Goal: Task Accomplishment & Management: Complete application form

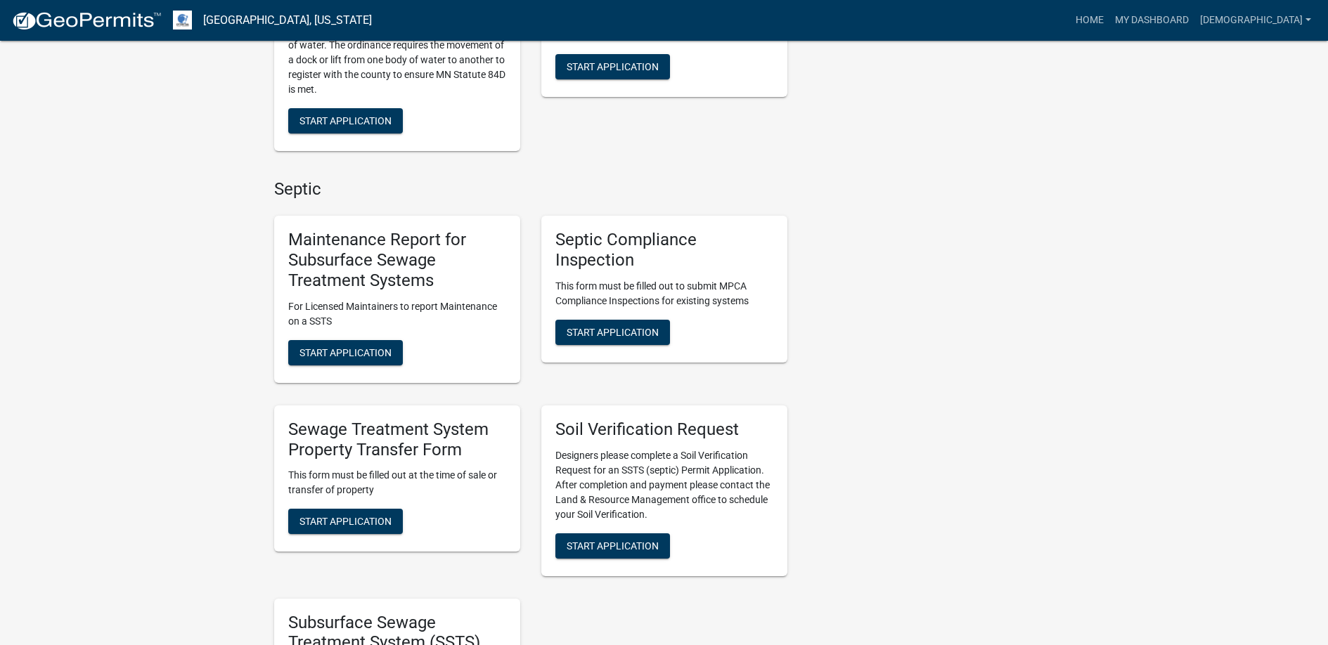
scroll to position [703, 0]
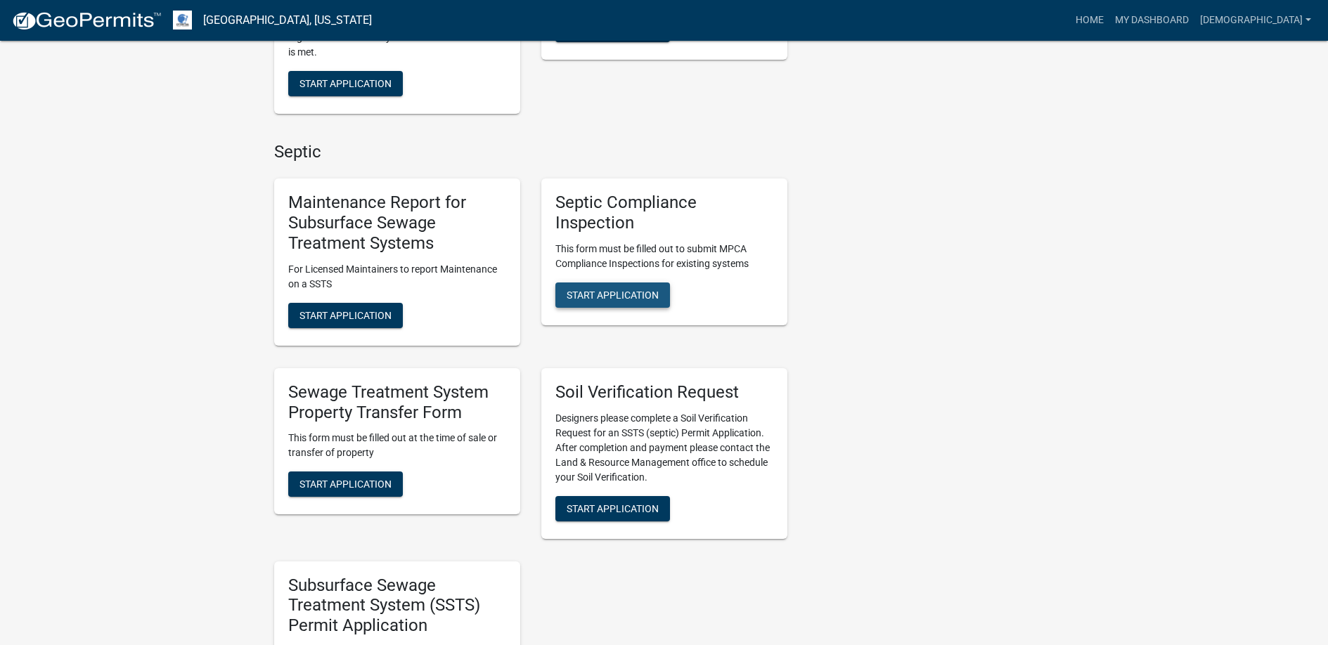
click at [603, 292] on span "Start Application" at bounding box center [613, 295] width 92 height 11
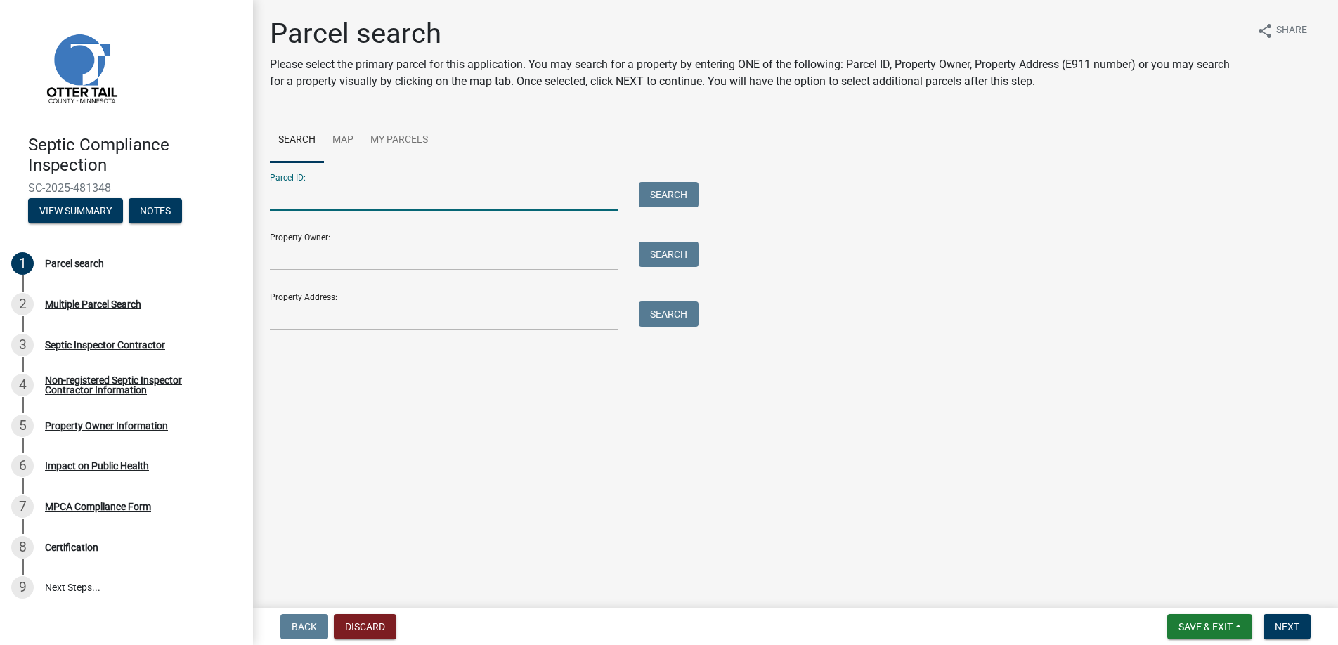
click at [312, 200] on input "Parcel ID:" at bounding box center [444, 196] width 348 height 29
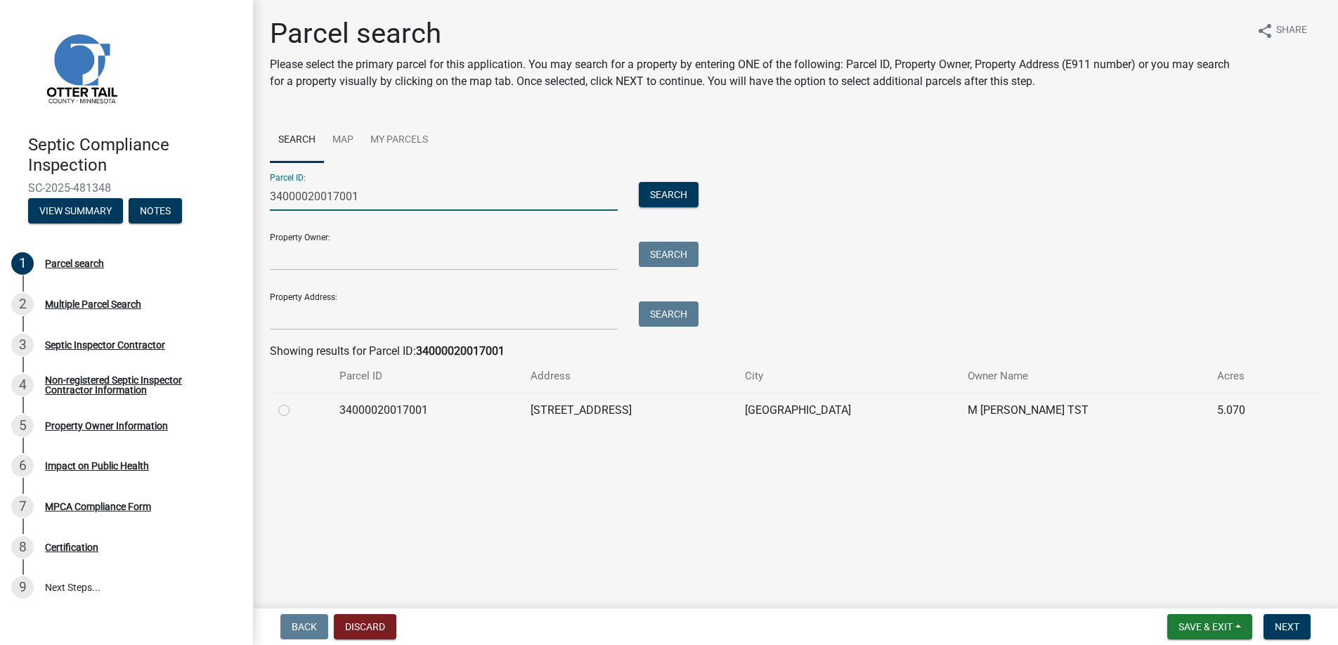
type input "34000020017001"
click at [295, 402] on label at bounding box center [295, 402] width 0 height 0
click at [295, 411] on input "radio" at bounding box center [299, 406] width 9 height 9
radio input "true"
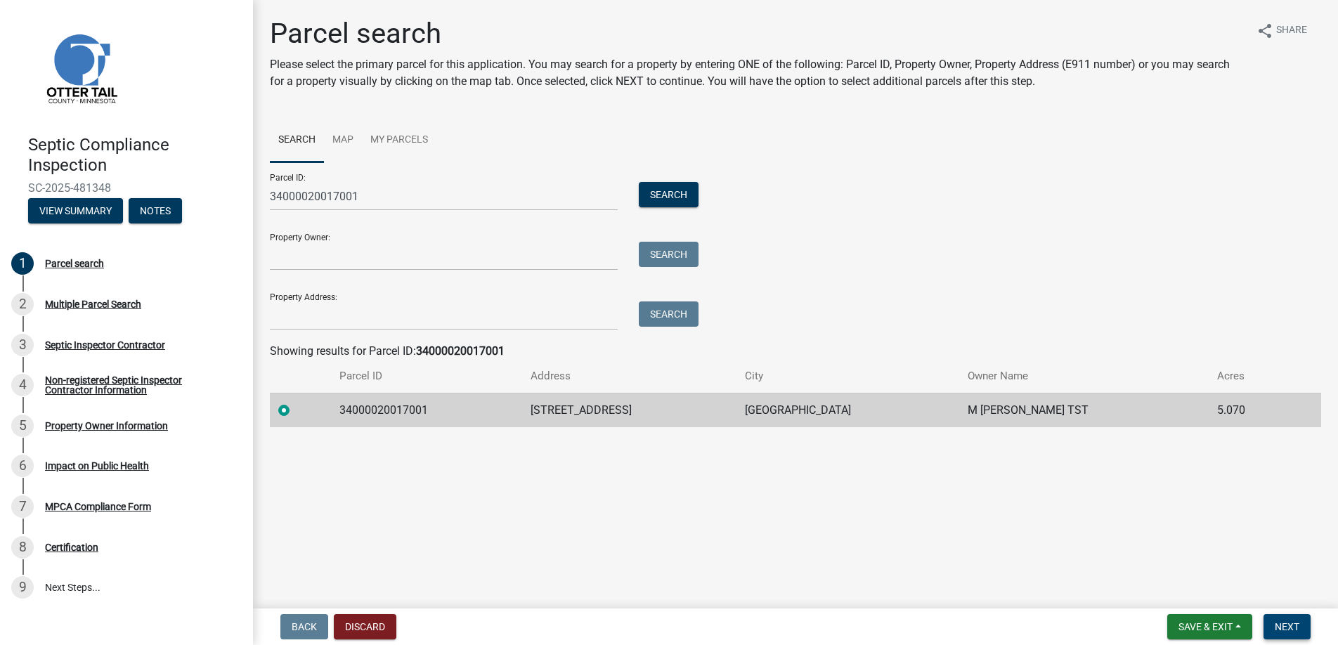
click at [1290, 621] on span "Next" at bounding box center [1287, 626] width 25 height 11
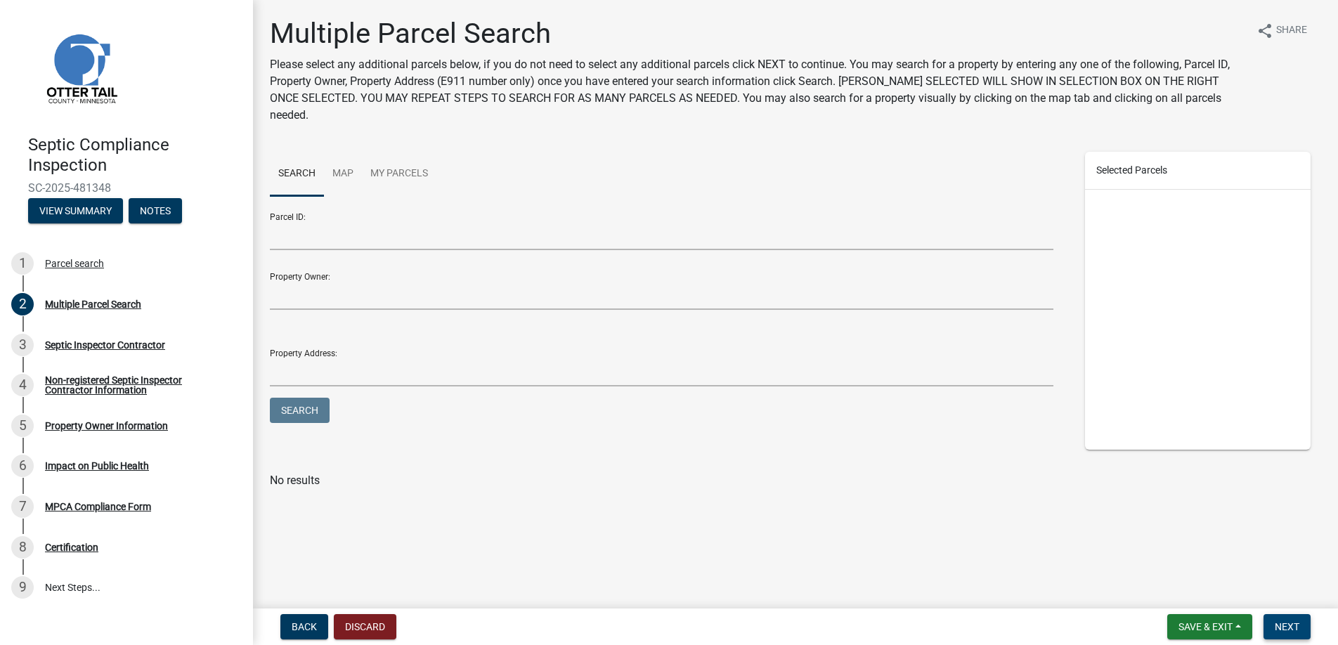
click at [1281, 619] on button "Next" at bounding box center [1287, 626] width 47 height 25
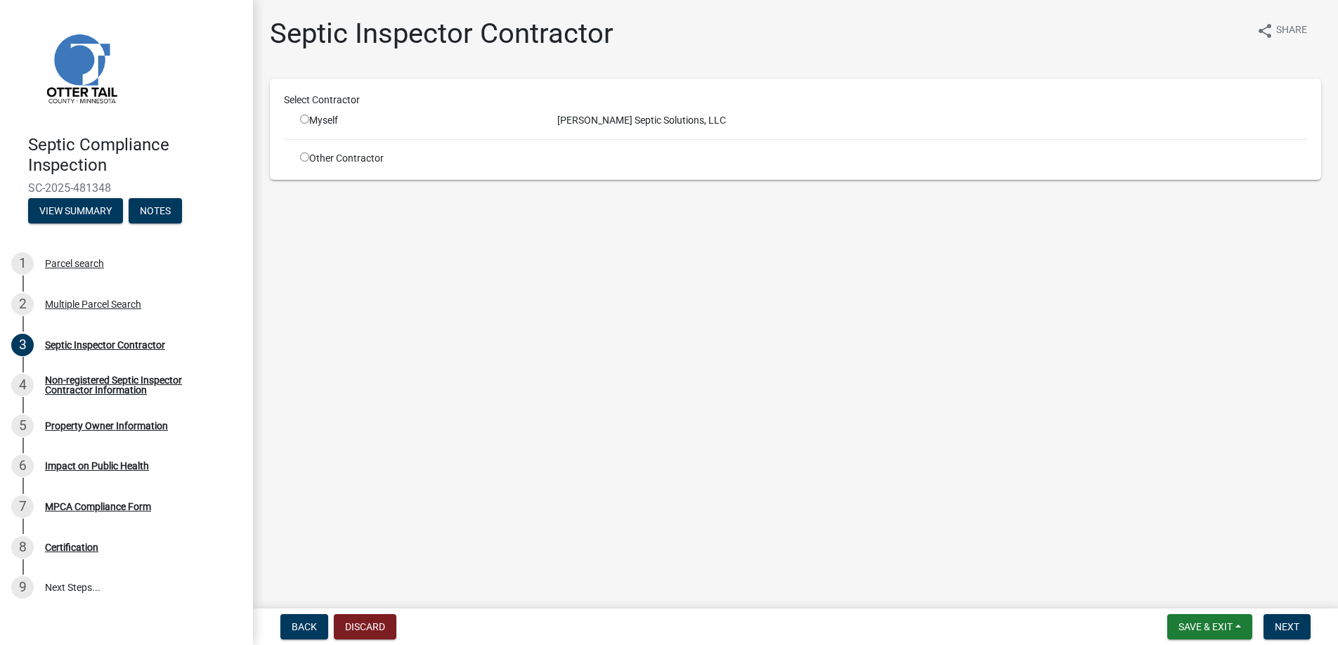
click at [304, 117] on input "radio" at bounding box center [304, 119] width 9 height 9
radio input "true"
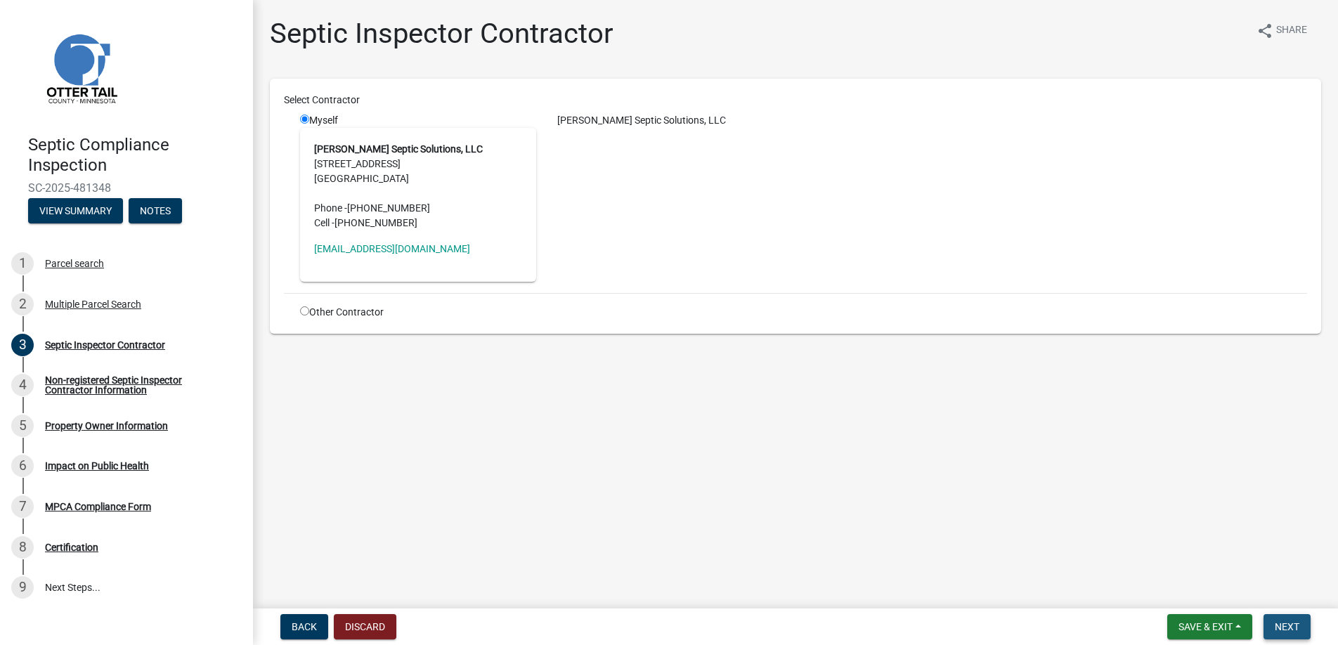
click at [1279, 625] on span "Next" at bounding box center [1287, 626] width 25 height 11
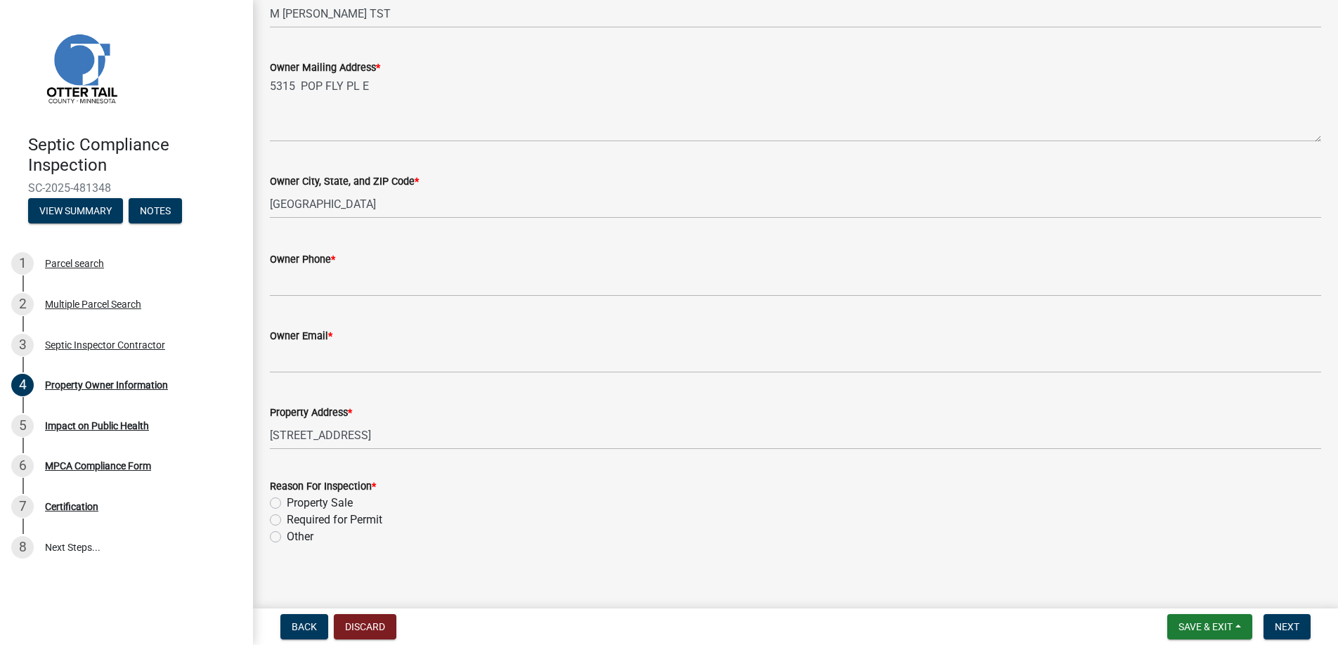
scroll to position [292, 0]
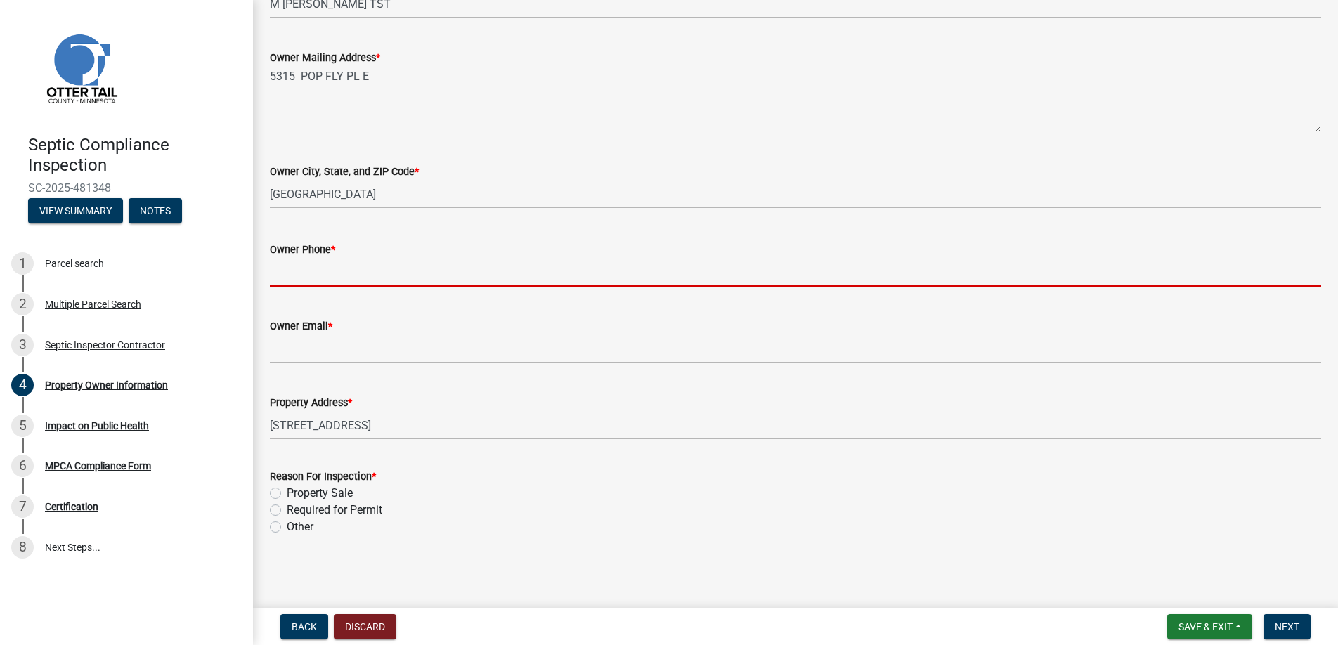
click at [299, 271] on input "Owner Phone *" at bounding box center [796, 272] width 1052 height 29
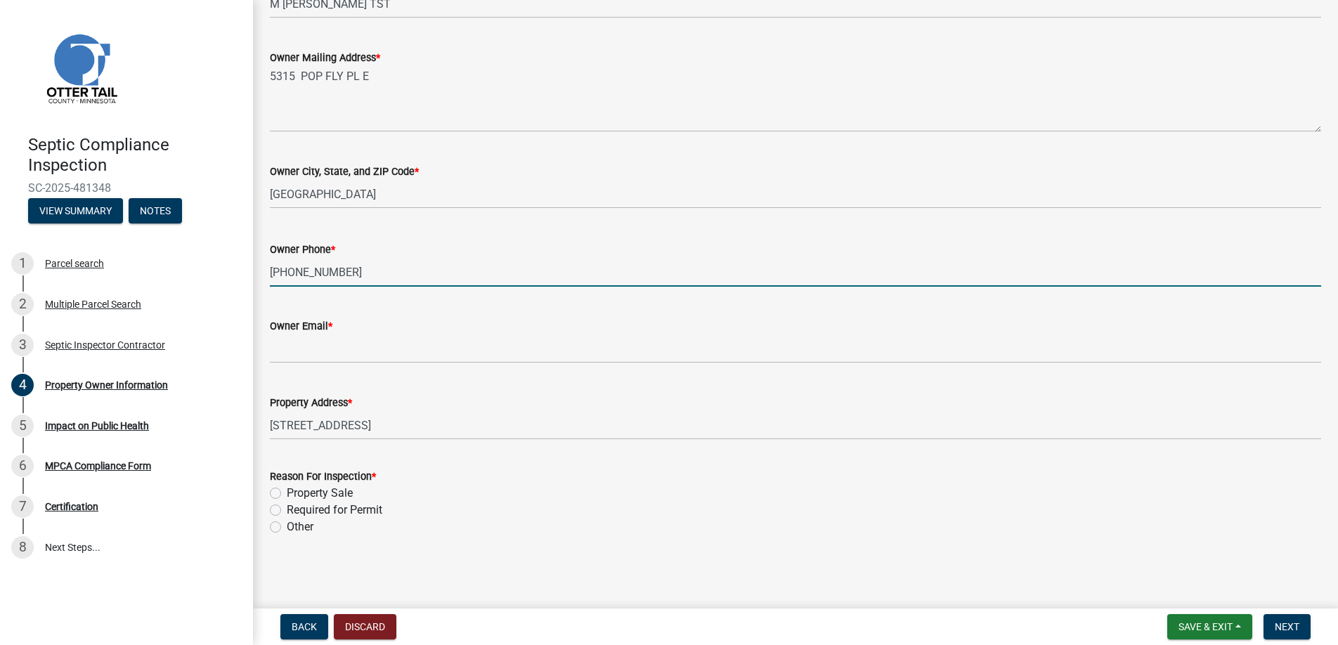
type input "[PHONE_NUMBER]"
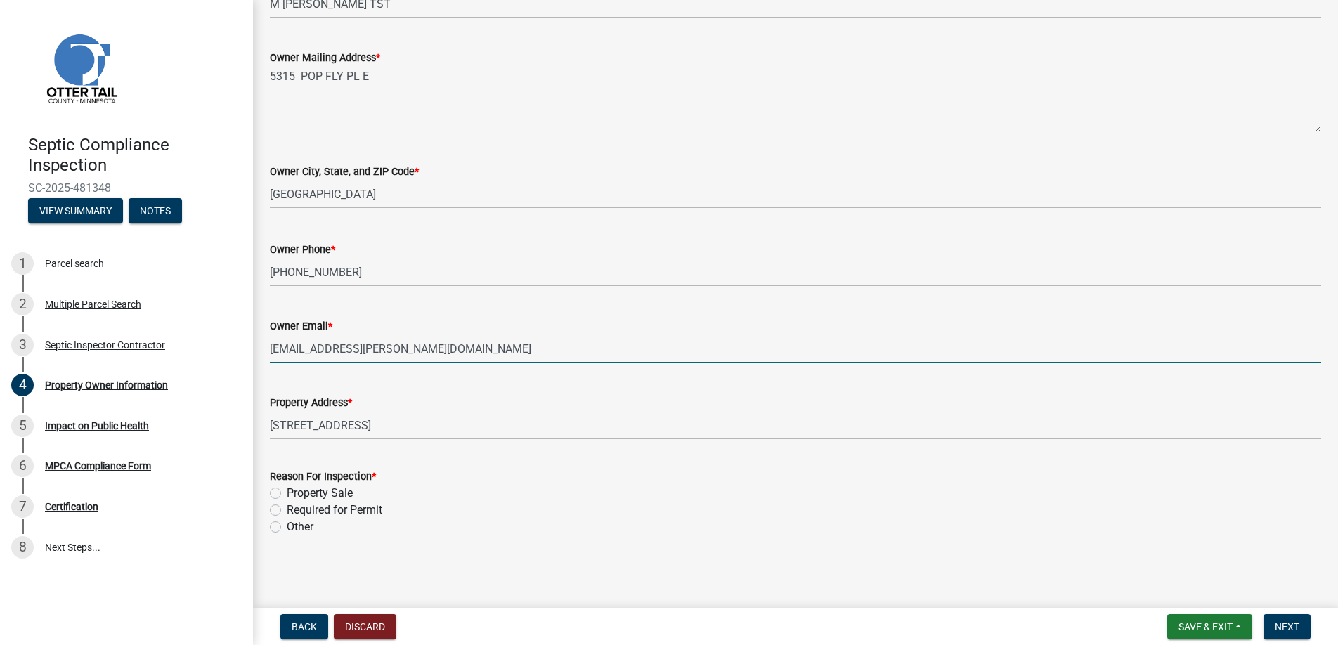
type input "[EMAIL_ADDRESS][PERSON_NAME][DOMAIN_NAME]"
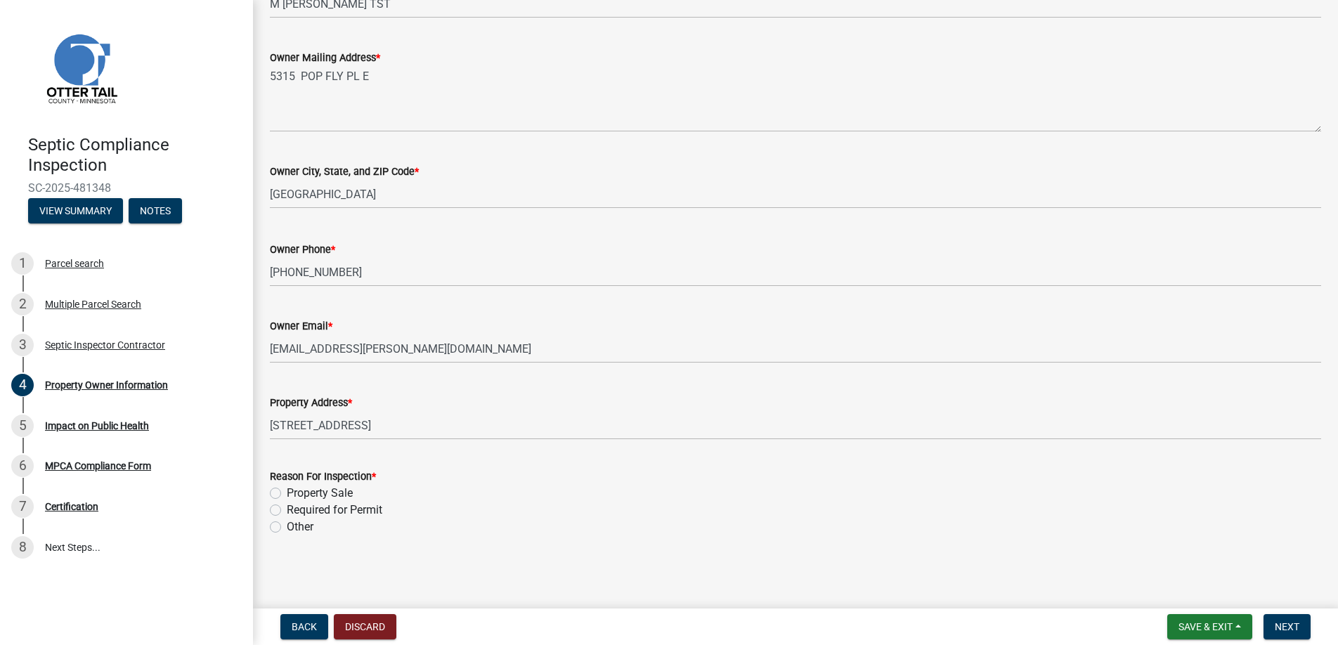
click at [287, 493] on label "Property Sale" at bounding box center [320, 493] width 66 height 17
click at [287, 493] on input "Property Sale" at bounding box center [291, 489] width 9 height 9
radio input "true"
click at [1286, 622] on span "Next" at bounding box center [1287, 626] width 25 height 11
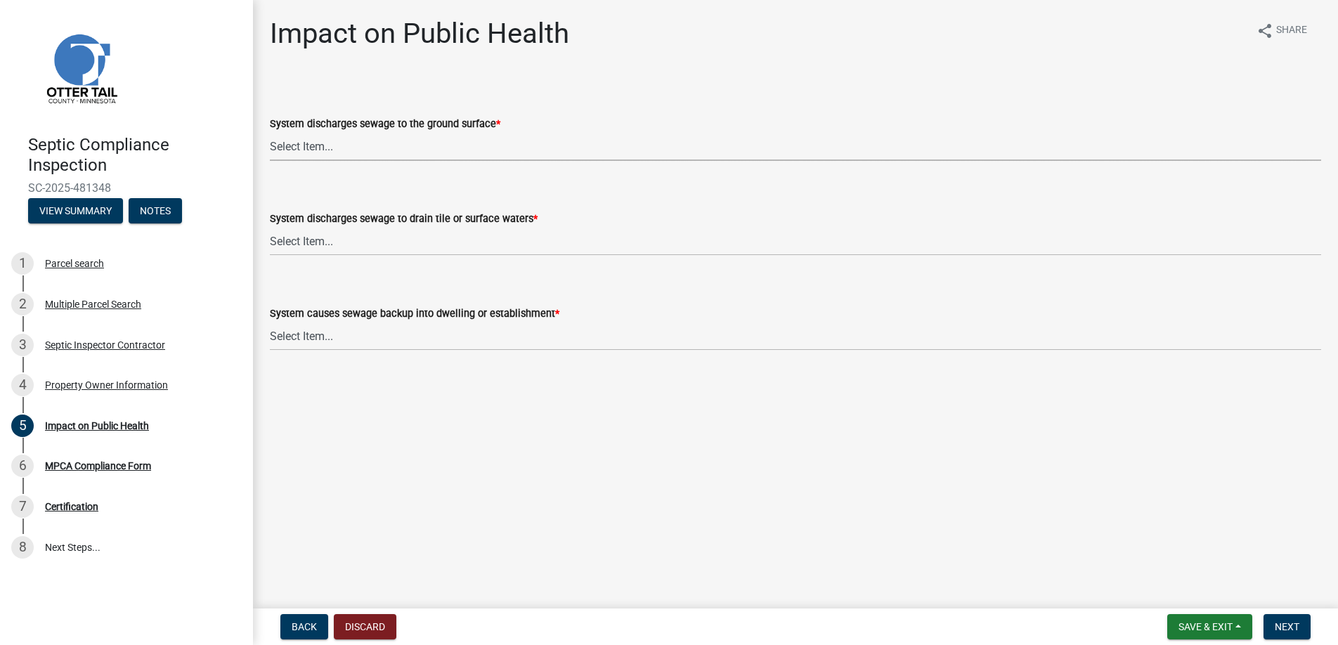
click at [310, 139] on select "Select Item... Yes No" at bounding box center [796, 146] width 1052 height 29
click at [270, 132] on select "Select Item... Yes No" at bounding box center [796, 146] width 1052 height 29
select select "9c5ef684-d0d4-4879-ab12-905ddbd81a72"
drag, startPoint x: 310, startPoint y: 238, endPoint x: 315, endPoint y: 249, distance: 11.6
click at [310, 238] on select "Select Item... Yes No" at bounding box center [796, 241] width 1052 height 29
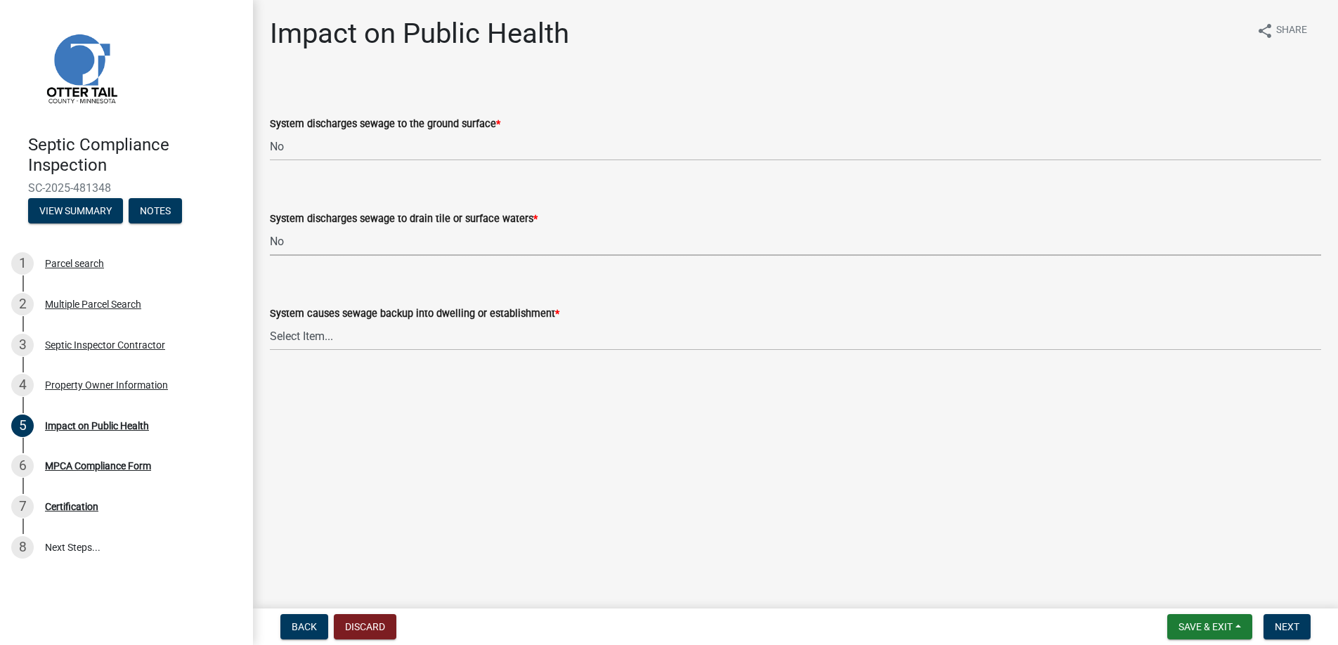
click at [270, 227] on select "Select Item... Yes No" at bounding box center [796, 241] width 1052 height 29
select select "7d491a2b-e9f0-4952-b474-53ca749b22af"
drag, startPoint x: 314, startPoint y: 335, endPoint x: 319, endPoint y: 347, distance: 12.9
click at [314, 335] on select "Select Item... Yes No" at bounding box center [796, 336] width 1052 height 29
click at [270, 322] on select "Select Item... Yes No" at bounding box center [796, 336] width 1052 height 29
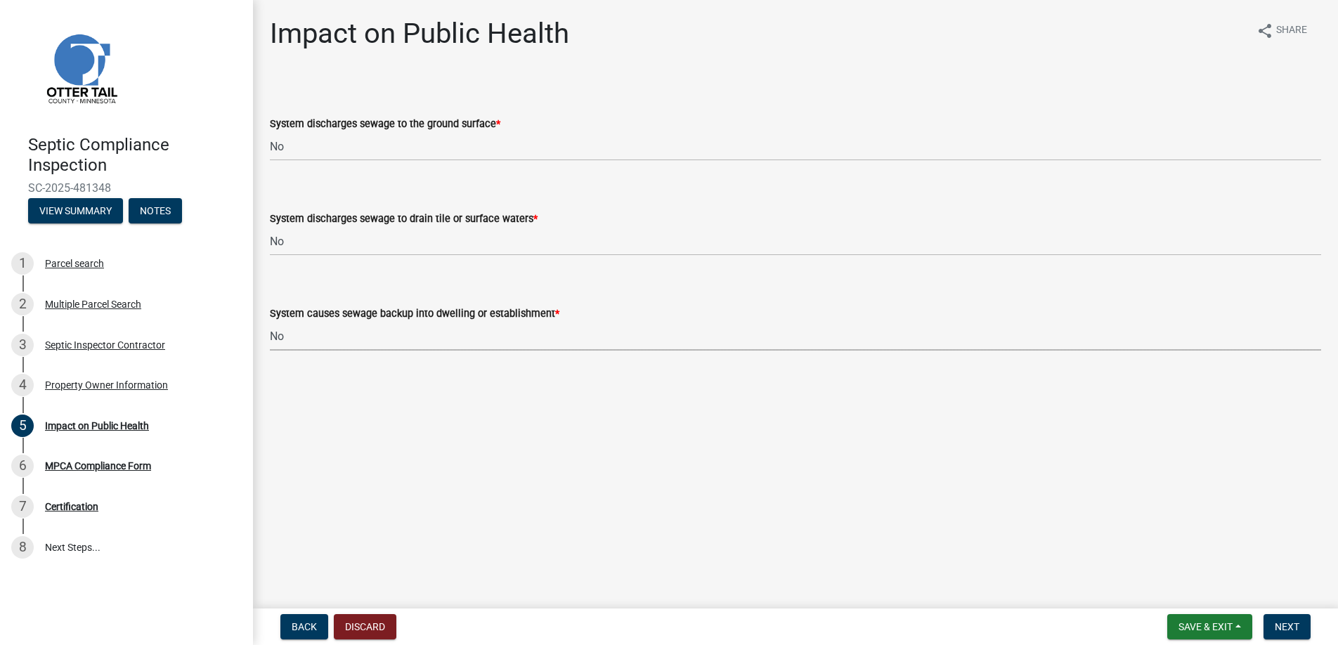
select select "6e07b46b-a403-4f3e-b4fc-218acc732c01"
click at [1285, 626] on span "Next" at bounding box center [1287, 626] width 25 height 11
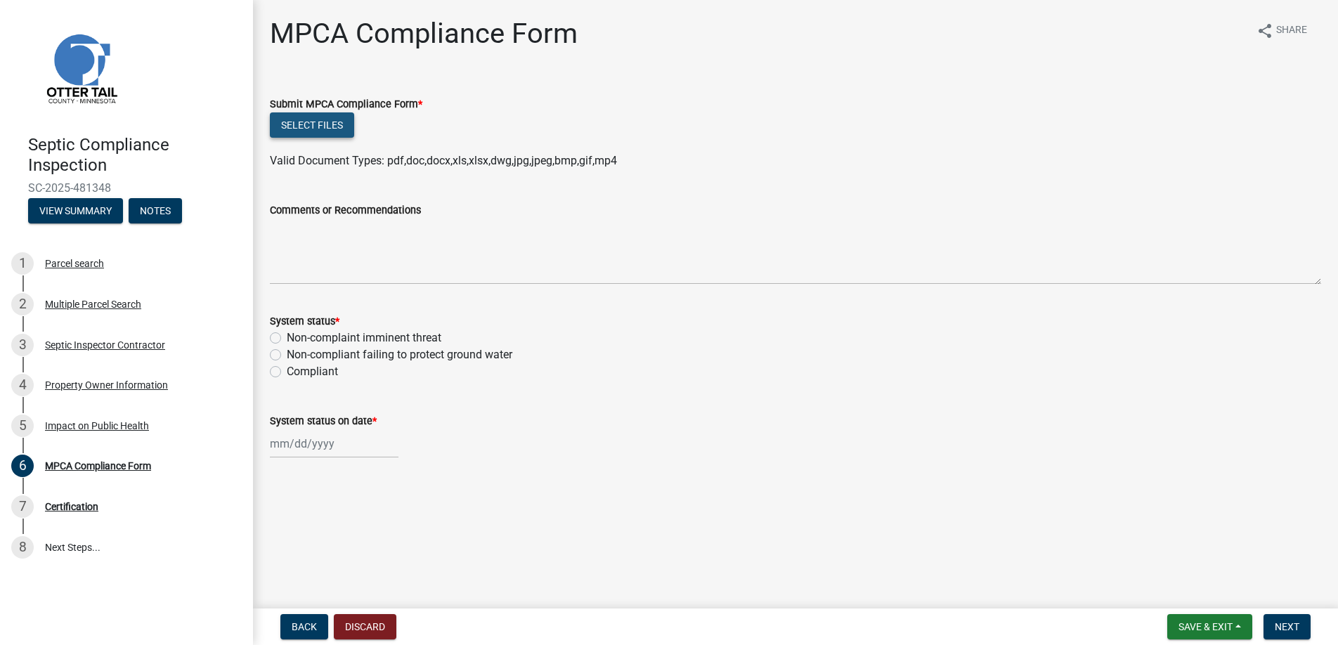
click at [311, 124] on button "Select files" at bounding box center [312, 124] width 84 height 25
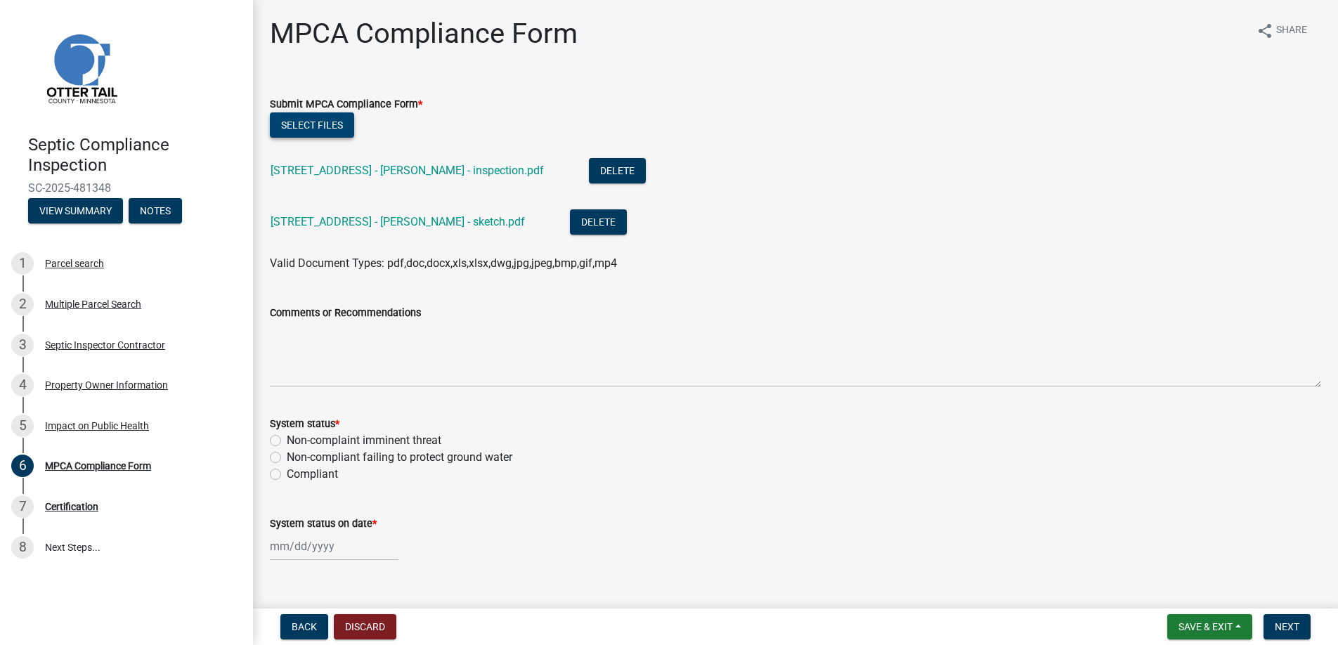
scroll to position [25, 0]
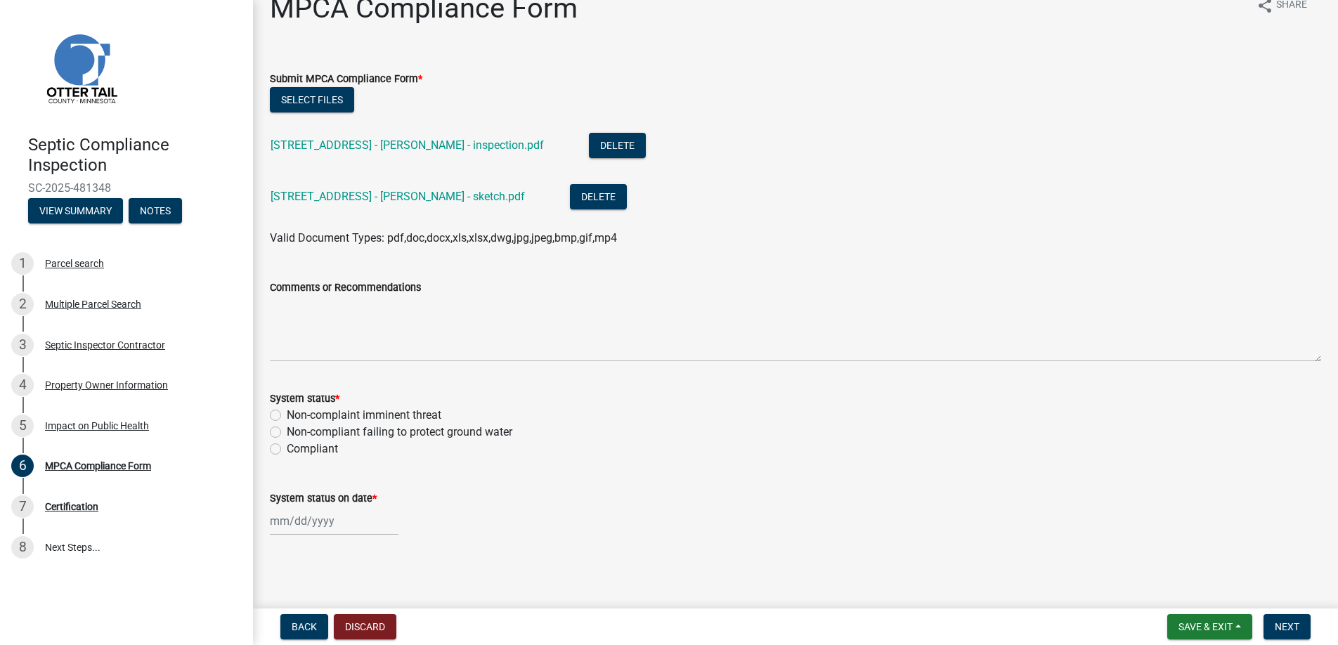
click at [287, 432] on label "Non-compliant failing to protect ground water" at bounding box center [400, 432] width 226 height 17
click at [287, 432] on input "Non-compliant failing to protect ground water" at bounding box center [291, 428] width 9 height 9
radio input "true"
click at [297, 519] on div at bounding box center [334, 521] width 129 height 29
select select "9"
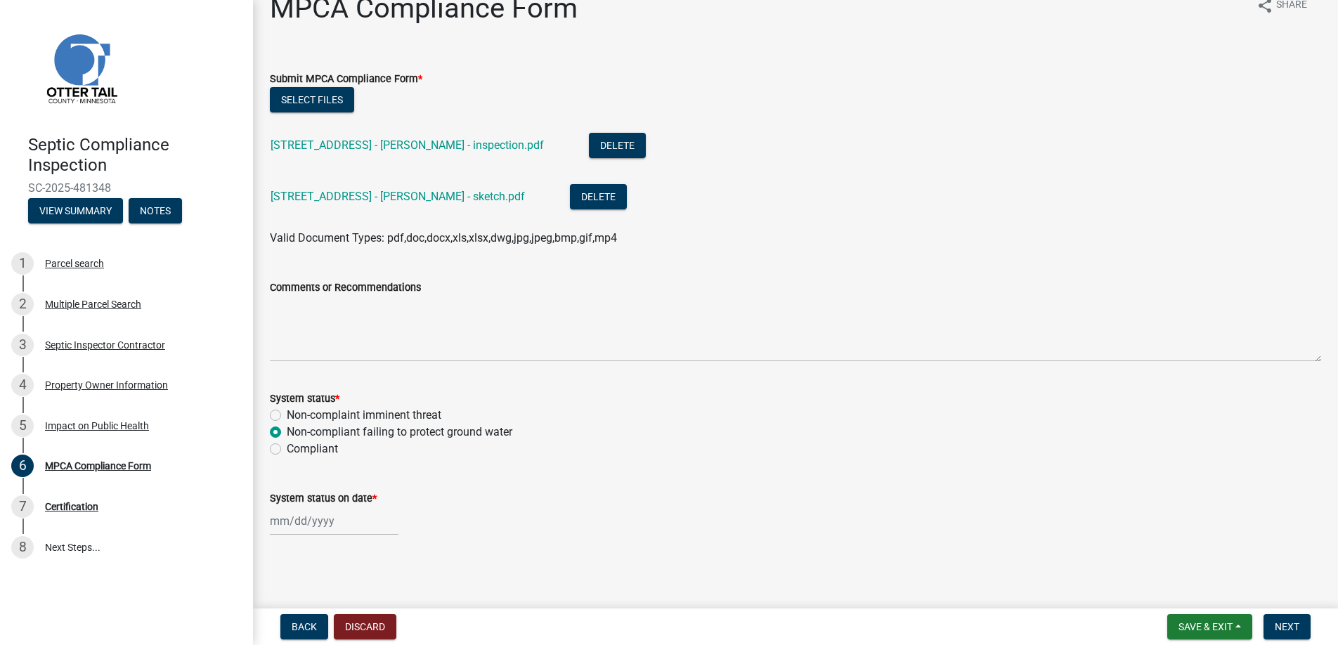
select select "2025"
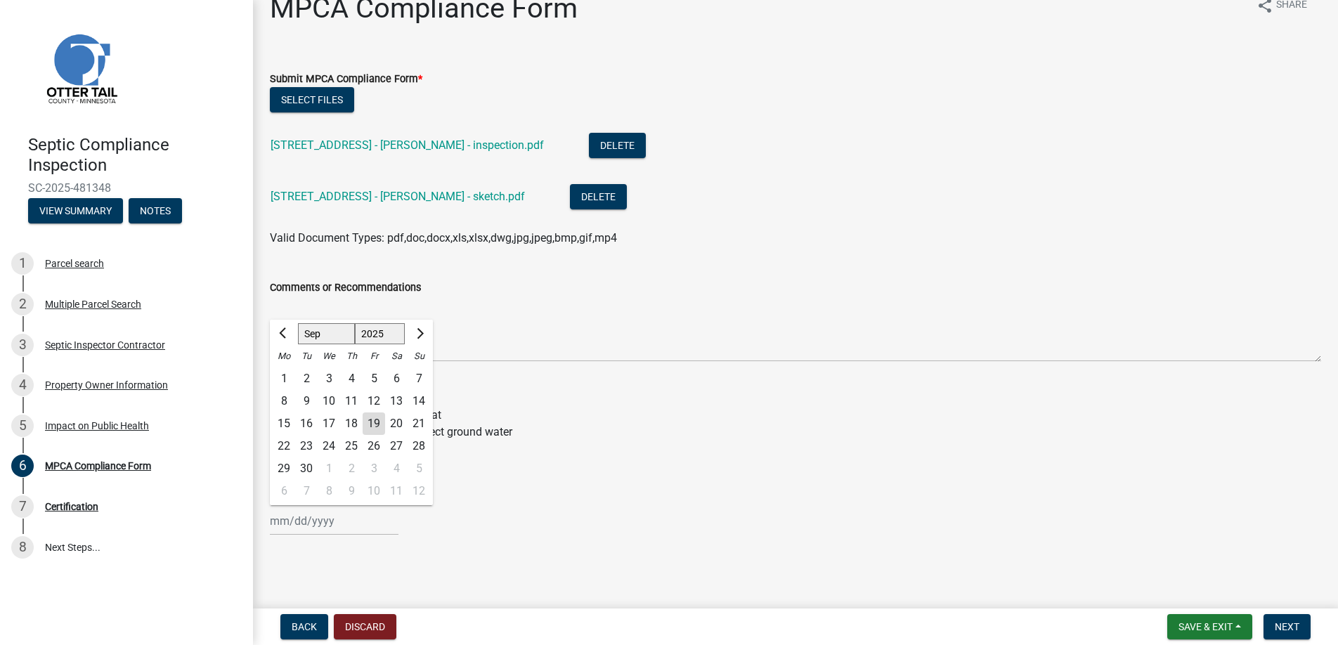
click at [350, 421] on div "18" at bounding box center [351, 424] width 22 height 22
type input "[DATE]"
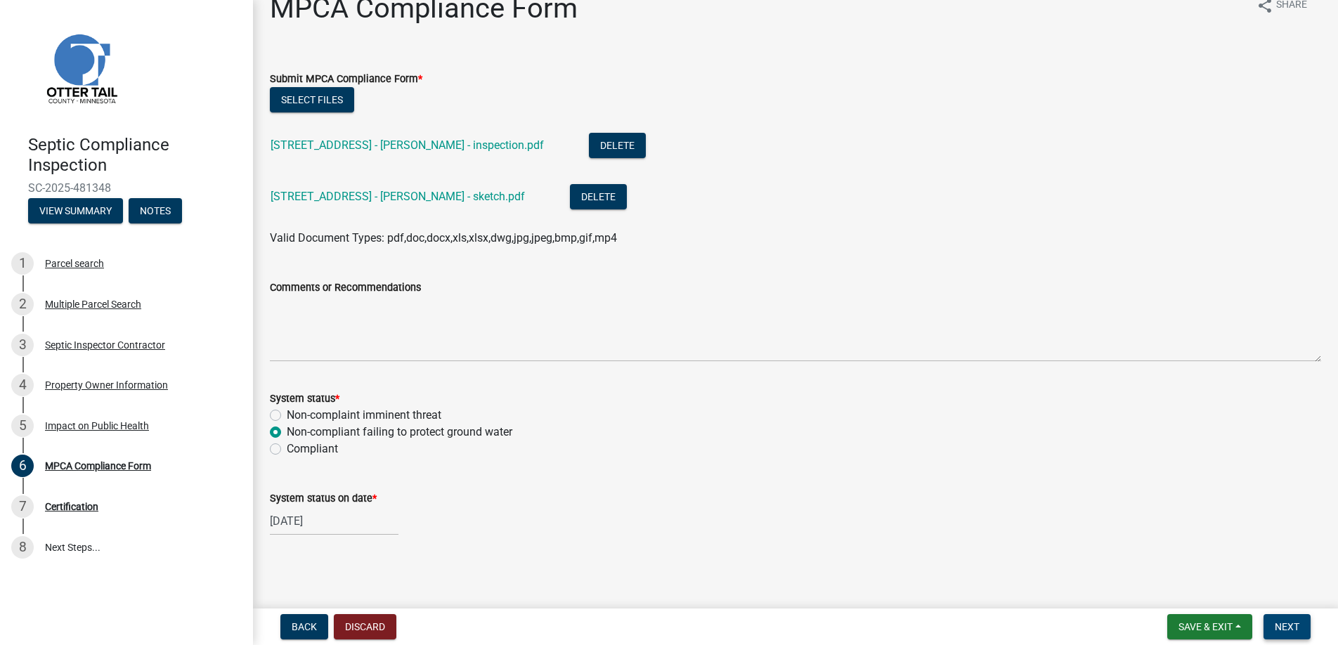
click at [1283, 626] on span "Next" at bounding box center [1287, 626] width 25 height 11
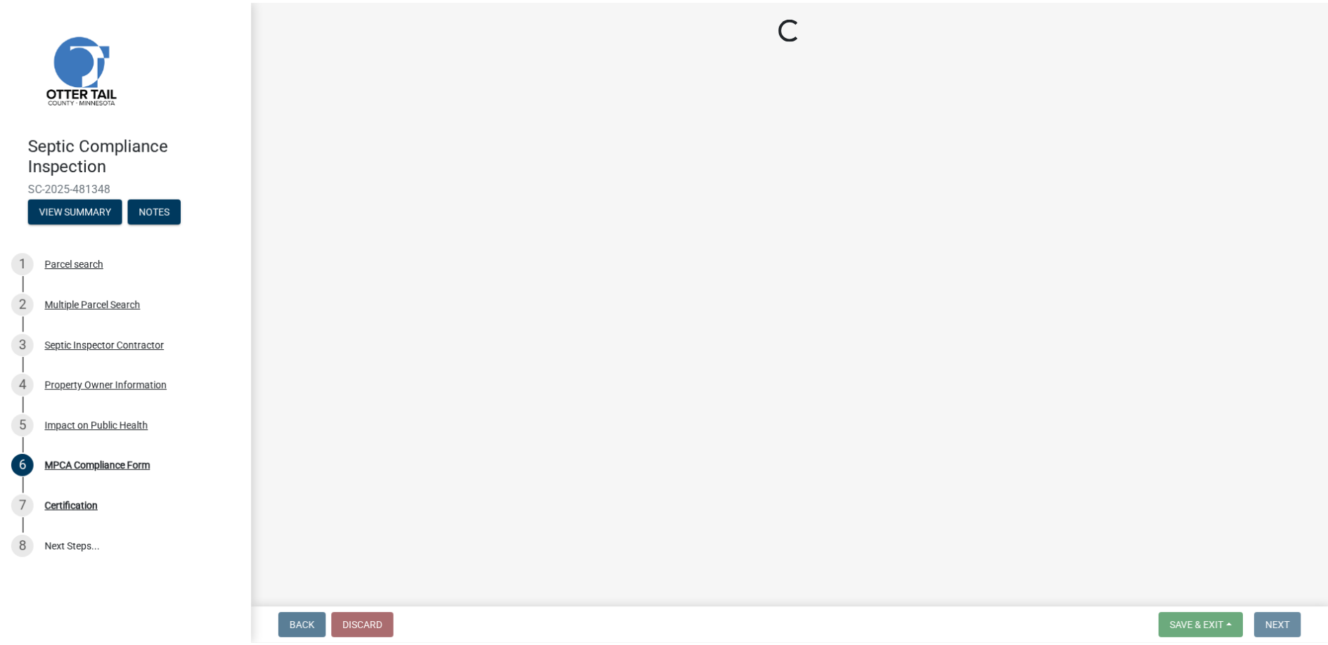
scroll to position [0, 0]
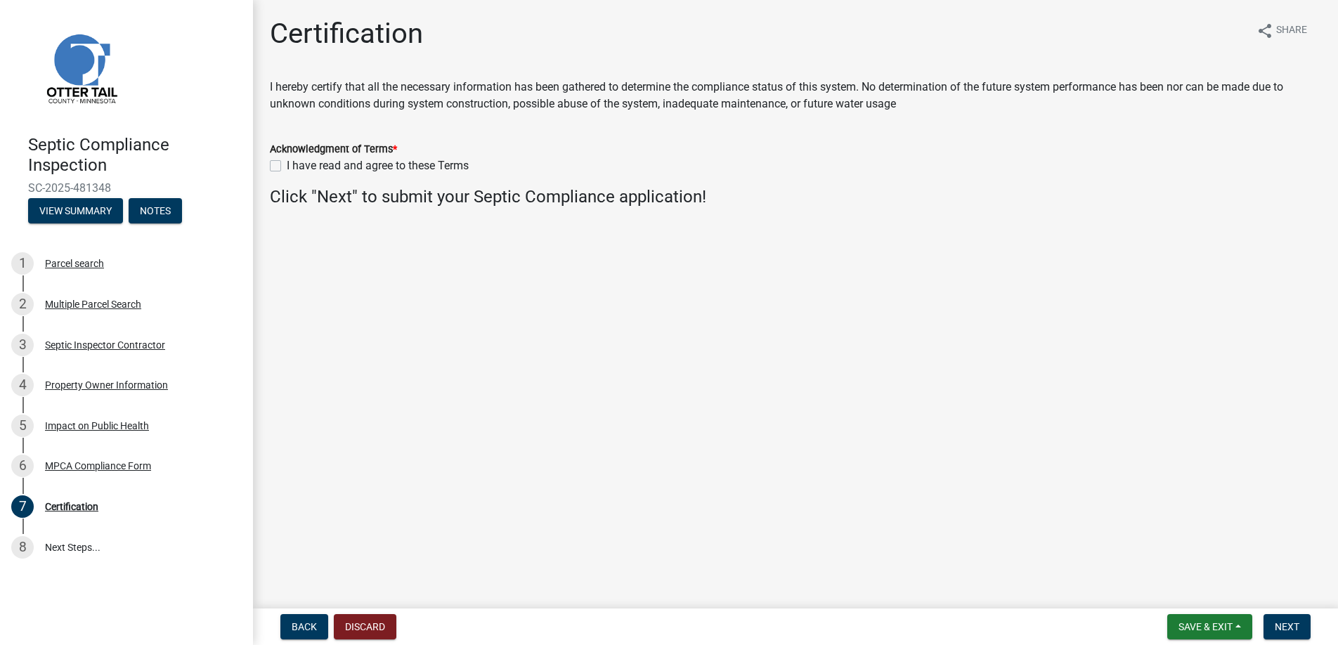
click at [287, 164] on label "I have read and agree to these Terms" at bounding box center [378, 165] width 182 height 17
click at [287, 164] on input "I have read and agree to these Terms" at bounding box center [291, 161] width 9 height 9
checkbox input "true"
click at [1280, 621] on span "Next" at bounding box center [1287, 626] width 25 height 11
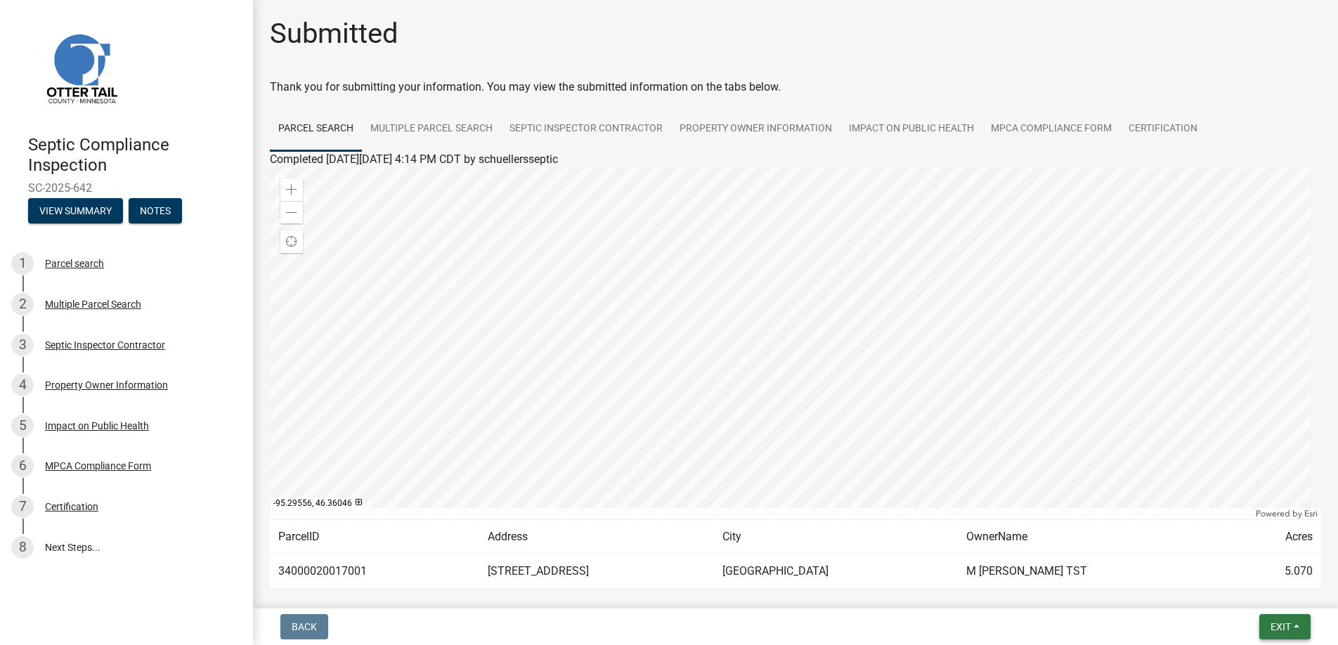
click at [1279, 626] on span "Exit" at bounding box center [1281, 626] width 20 height 11
click at [1253, 589] on button "Save & Exit" at bounding box center [1255, 591] width 112 height 34
